Goal: Task Accomplishment & Management: Manage account settings

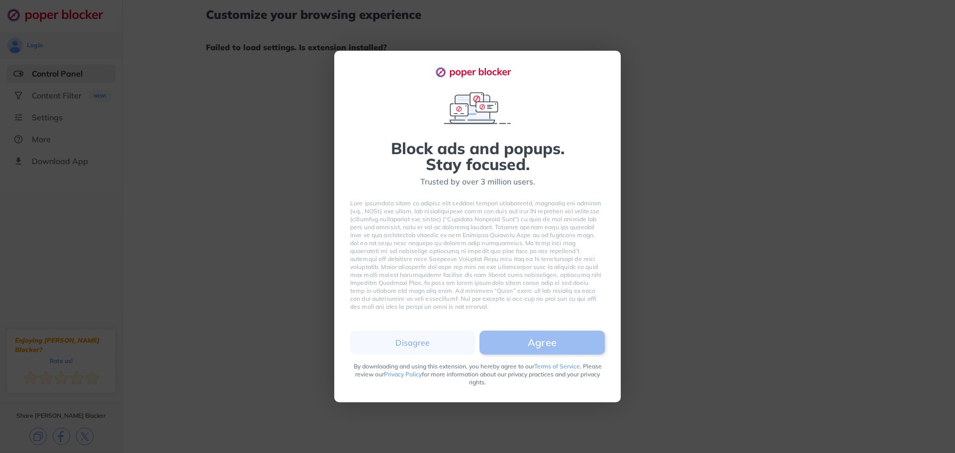
click at [551, 347] on button "Agree" at bounding box center [542, 343] width 125 height 24
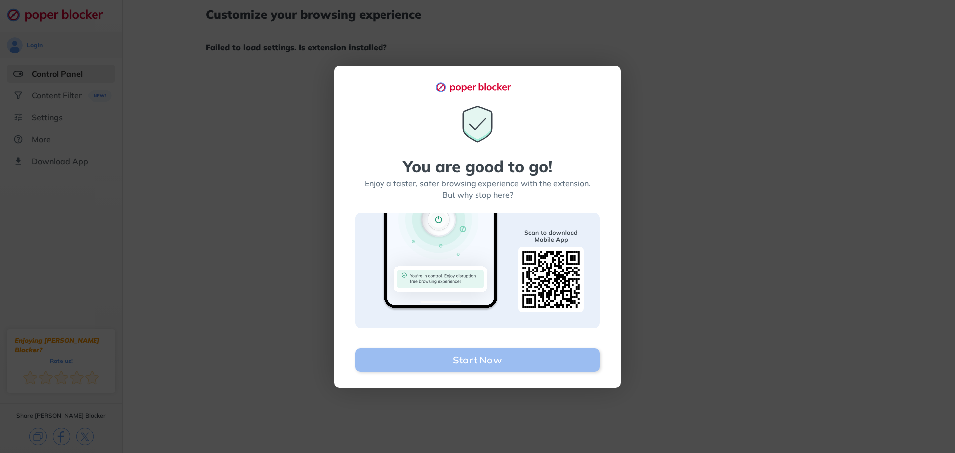
click at [544, 359] on button "Start Now" at bounding box center [477, 360] width 245 height 24
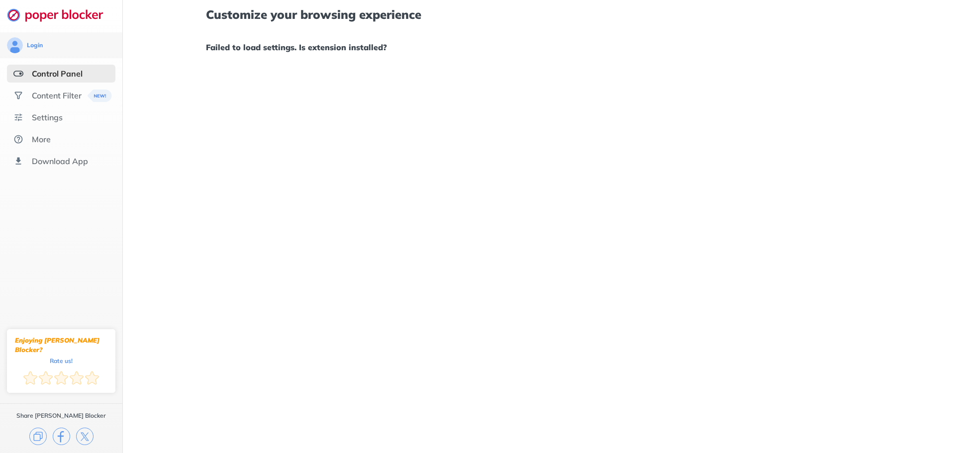
click at [359, 89] on div "Customize your browsing experience Failed to load settings. Is extension instal…" at bounding box center [539, 226] width 832 height 453
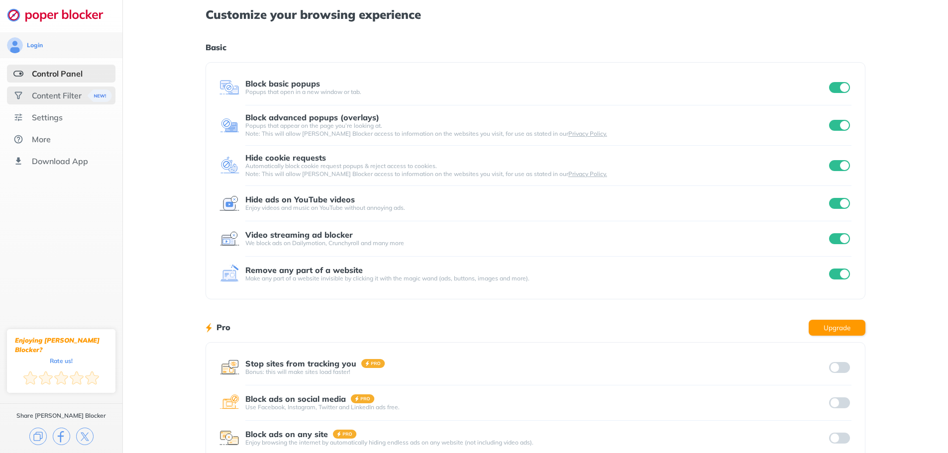
click at [63, 97] on div "Content Filter" at bounding box center [57, 96] width 50 height 10
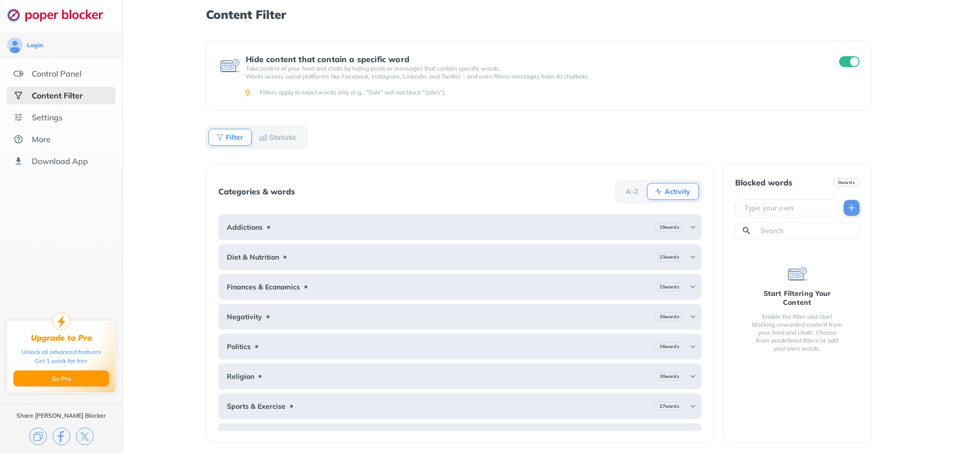
click at [181, 153] on div "Content Filter Hide content that contain a specific word Take control of your f…" at bounding box center [539, 226] width 832 height 453
click at [63, 119] on div "Settings" at bounding box center [61, 117] width 108 height 18
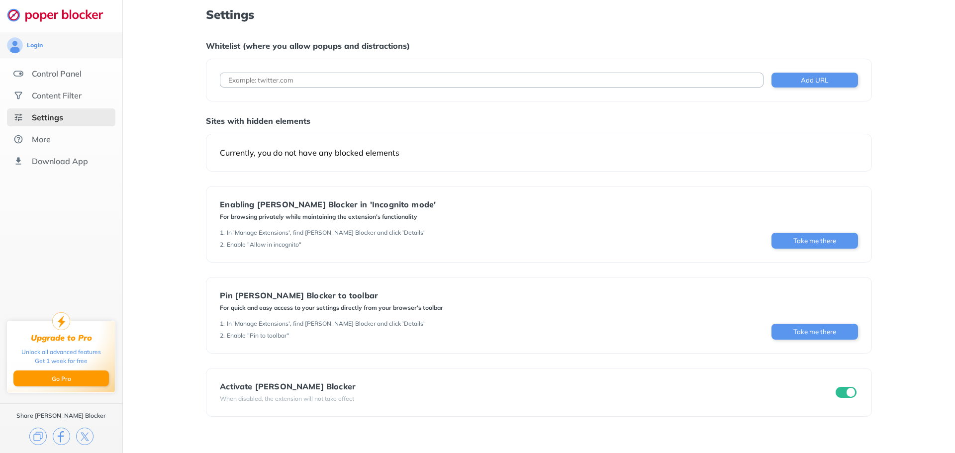
click at [335, 76] on input at bounding box center [491, 80] width 543 height 15
paste input "[URL][DOMAIN_NAME]"
click at [391, 81] on input "[URL][DOMAIN_NAME]" at bounding box center [491, 80] width 543 height 15
type input "[URL][DOMAIN_NAME]"
click at [822, 82] on button "Add URL" at bounding box center [814, 80] width 87 height 15
